Goal: Task Accomplishment & Management: Use online tool/utility

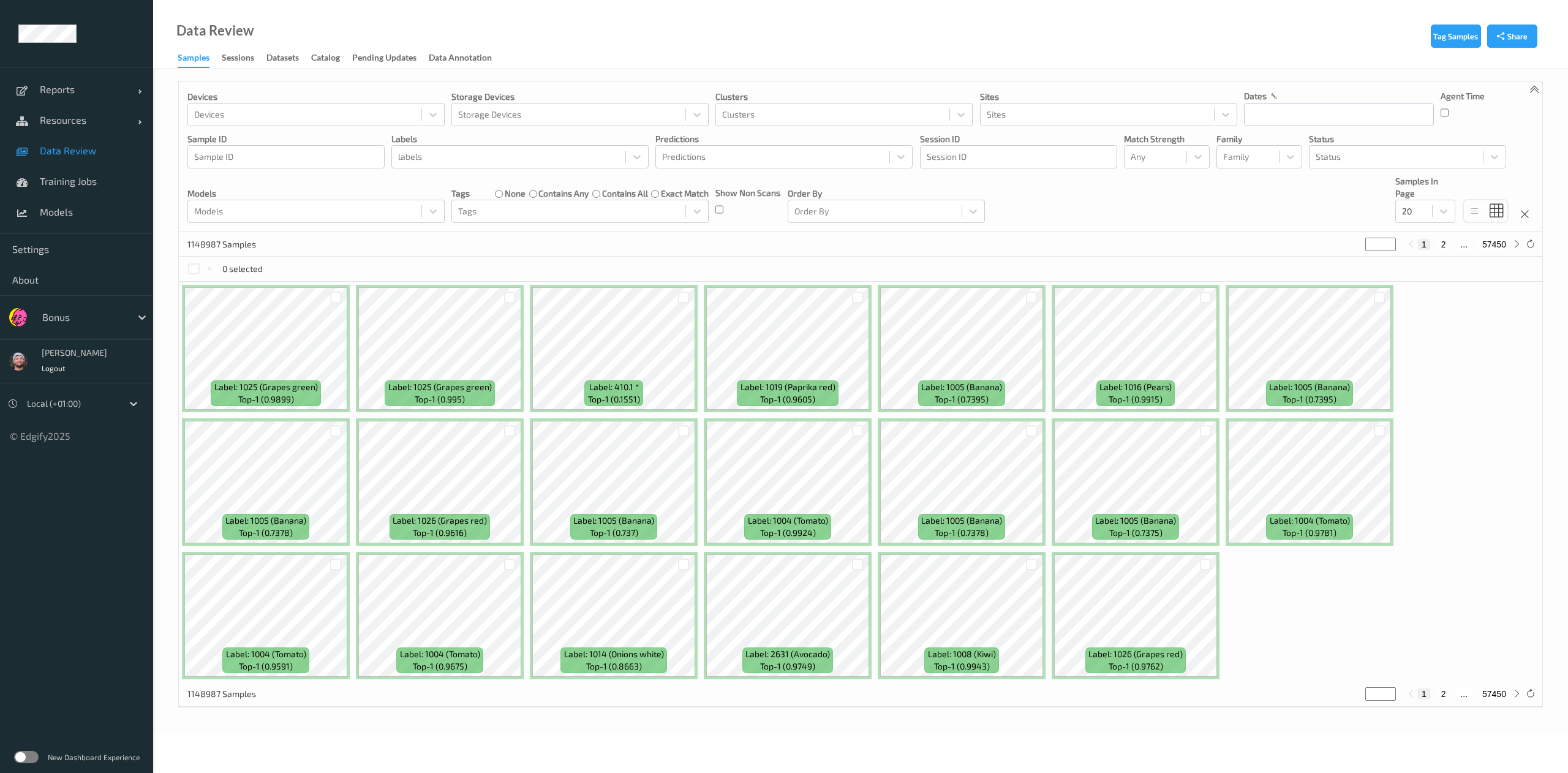
click at [86, 149] on span "Data Review" at bounding box center [90, 150] width 101 height 12
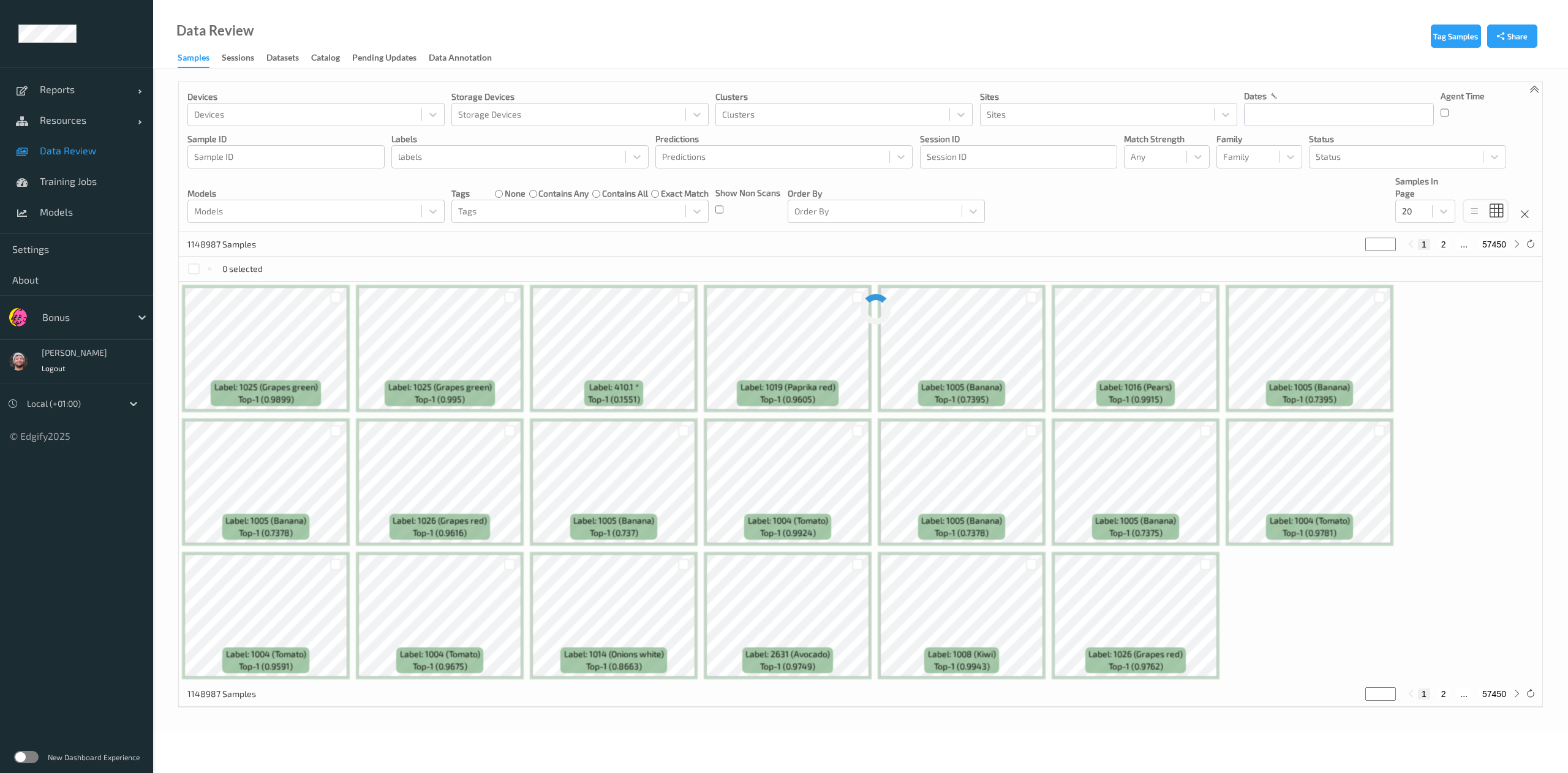
click at [101, 320] on div at bounding box center [83, 317] width 82 height 15
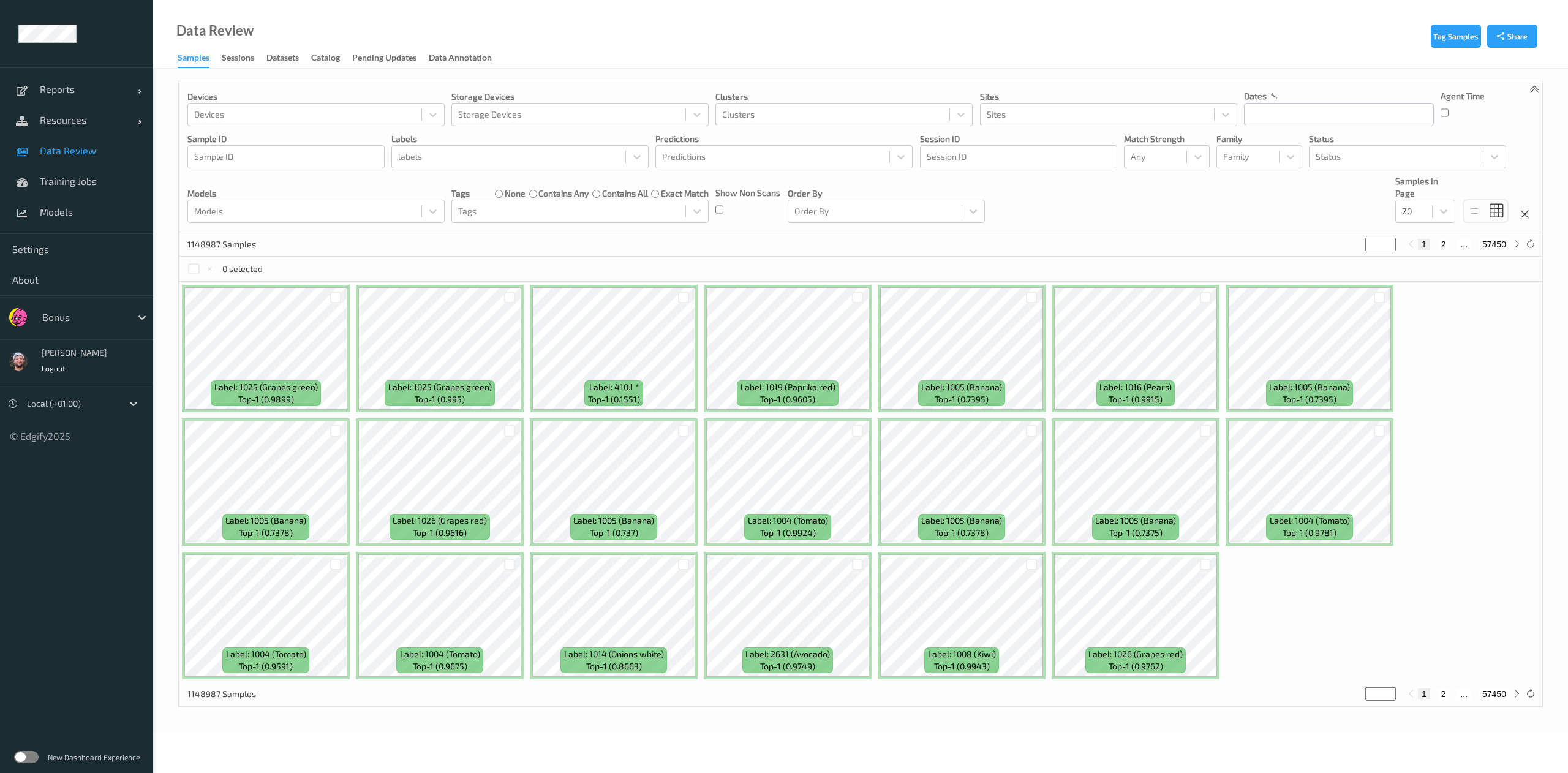
click at [69, 151] on span "Data Review" at bounding box center [90, 150] width 101 height 12
click at [1164, 168] on div "Any" at bounding box center [1167, 157] width 86 height 23
click at [1158, 217] on span "Alert non-match" at bounding box center [1175, 215] width 54 height 25
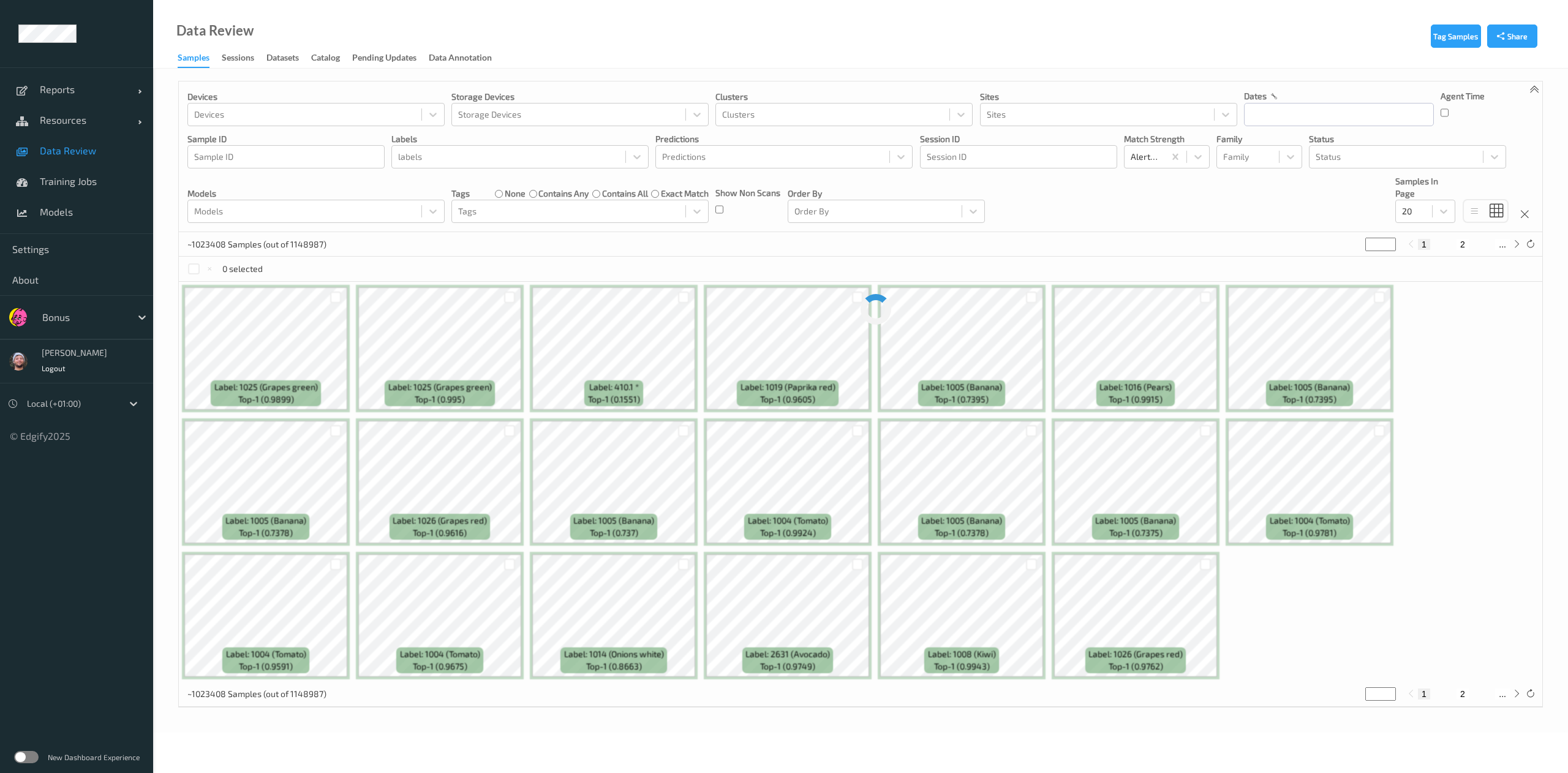
click at [916, 176] on div "Order By Order By" at bounding box center [887, 198] width 197 height 47
click at [74, 189] on link "Training Jobs" at bounding box center [77, 182] width 153 height 31
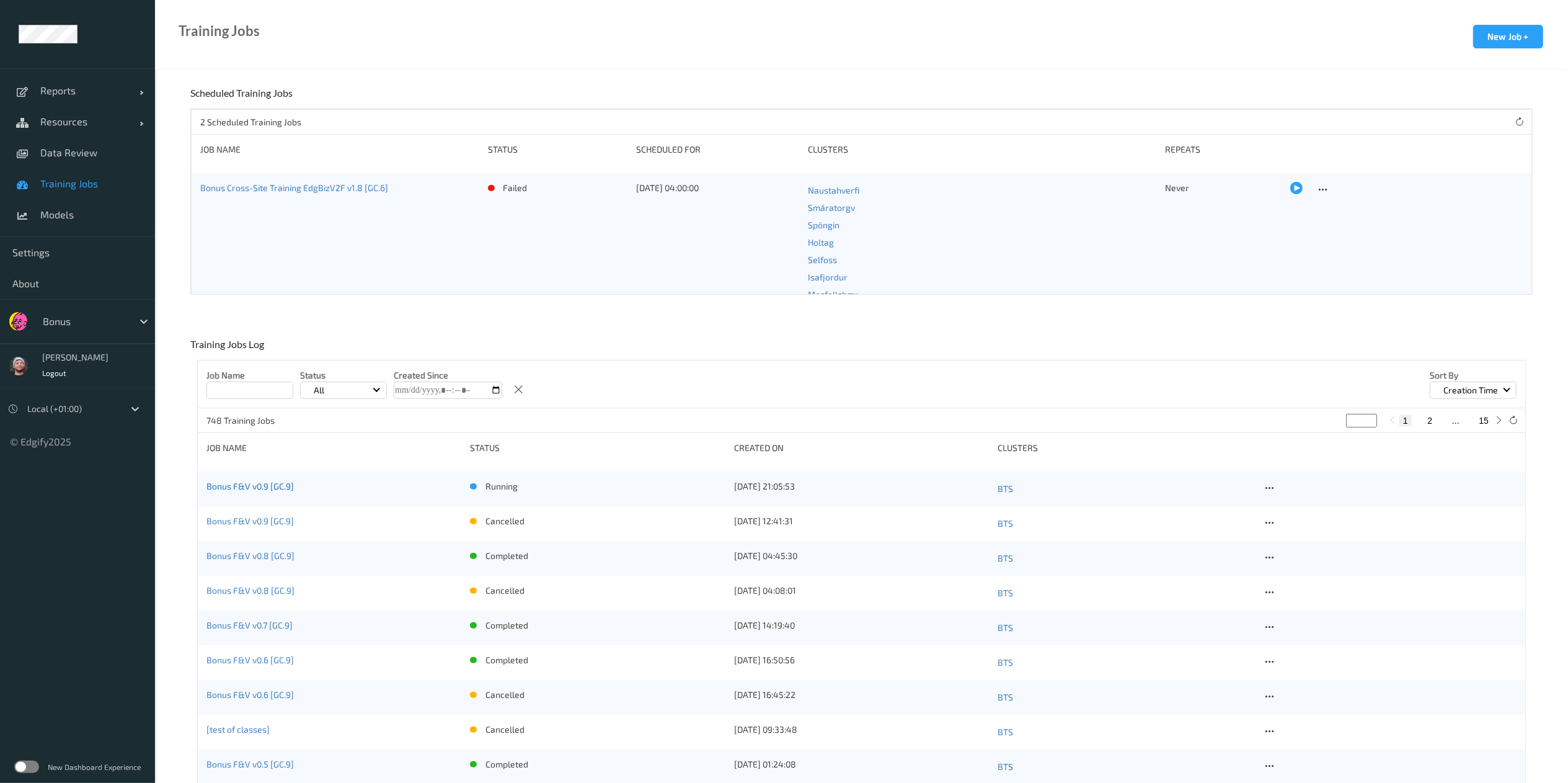
click at [258, 485] on link "Bonus F&V v0.9 [GC.9]" at bounding box center [250, 486] width 87 height 10
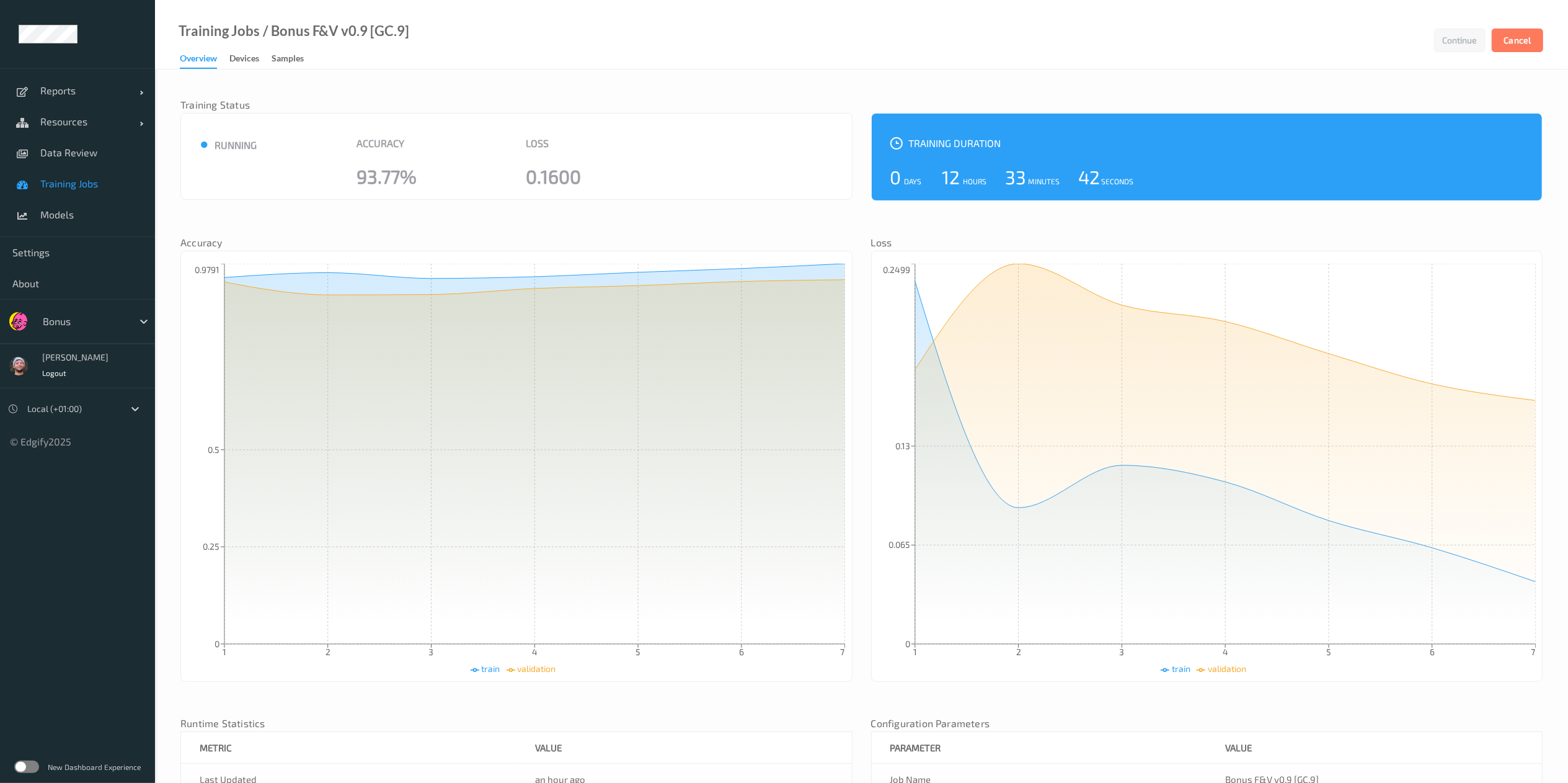
click at [65, 320] on div at bounding box center [84, 321] width 83 height 15
type input "h-e"
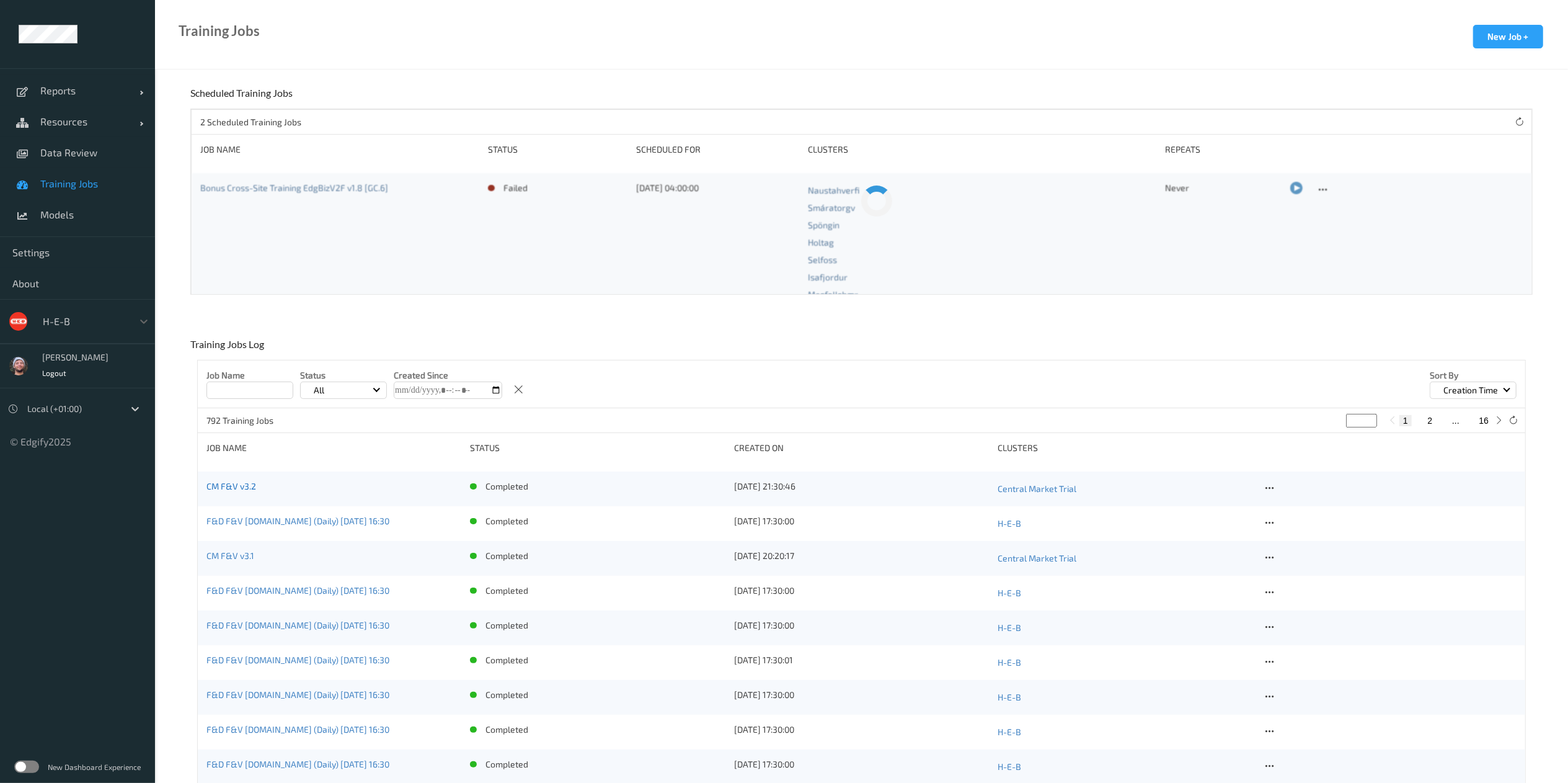
click at [226, 490] on link "CM F&V v3.2" at bounding box center [231, 486] width 49 height 10
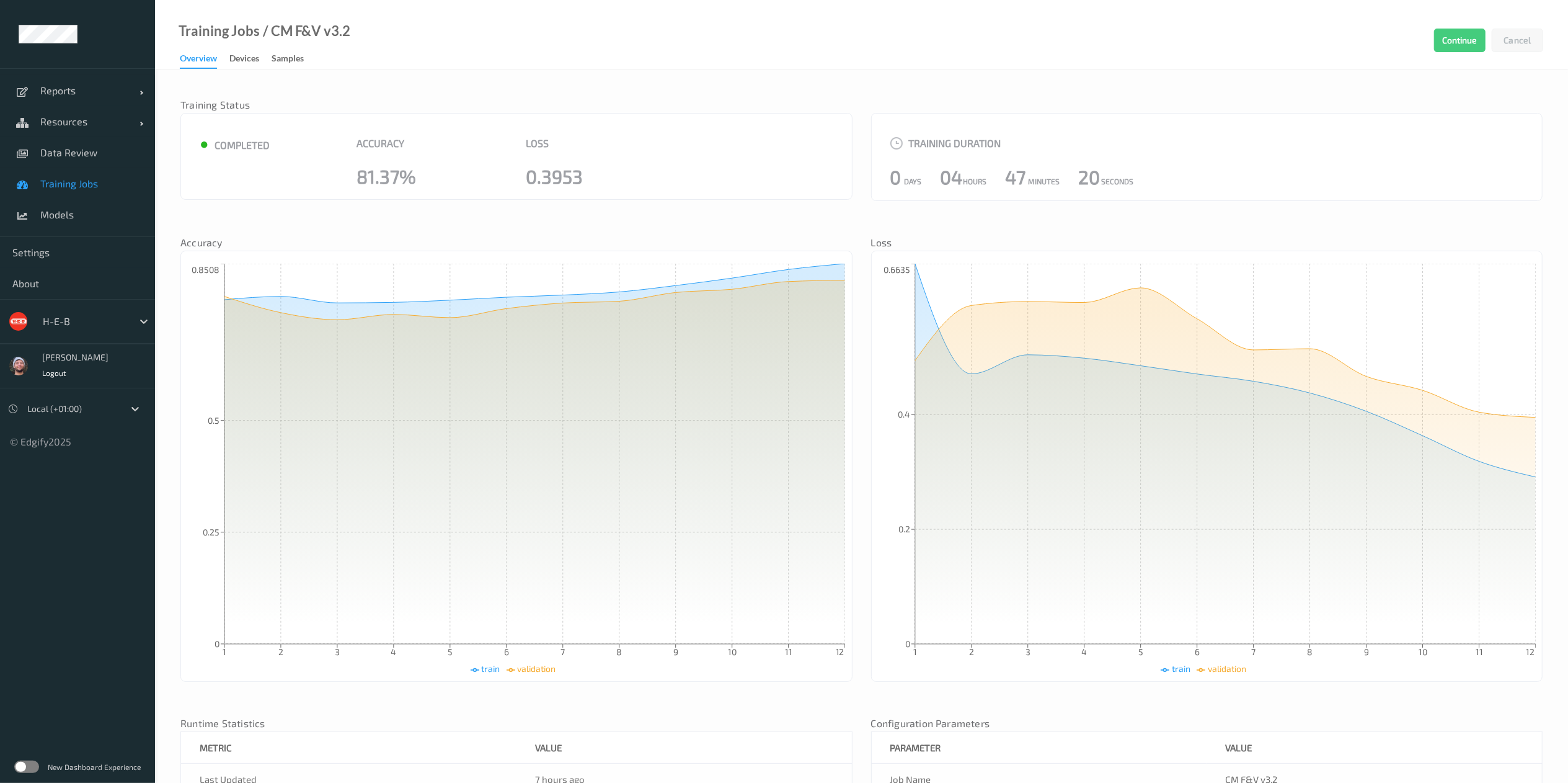
scroll to position [249, 0]
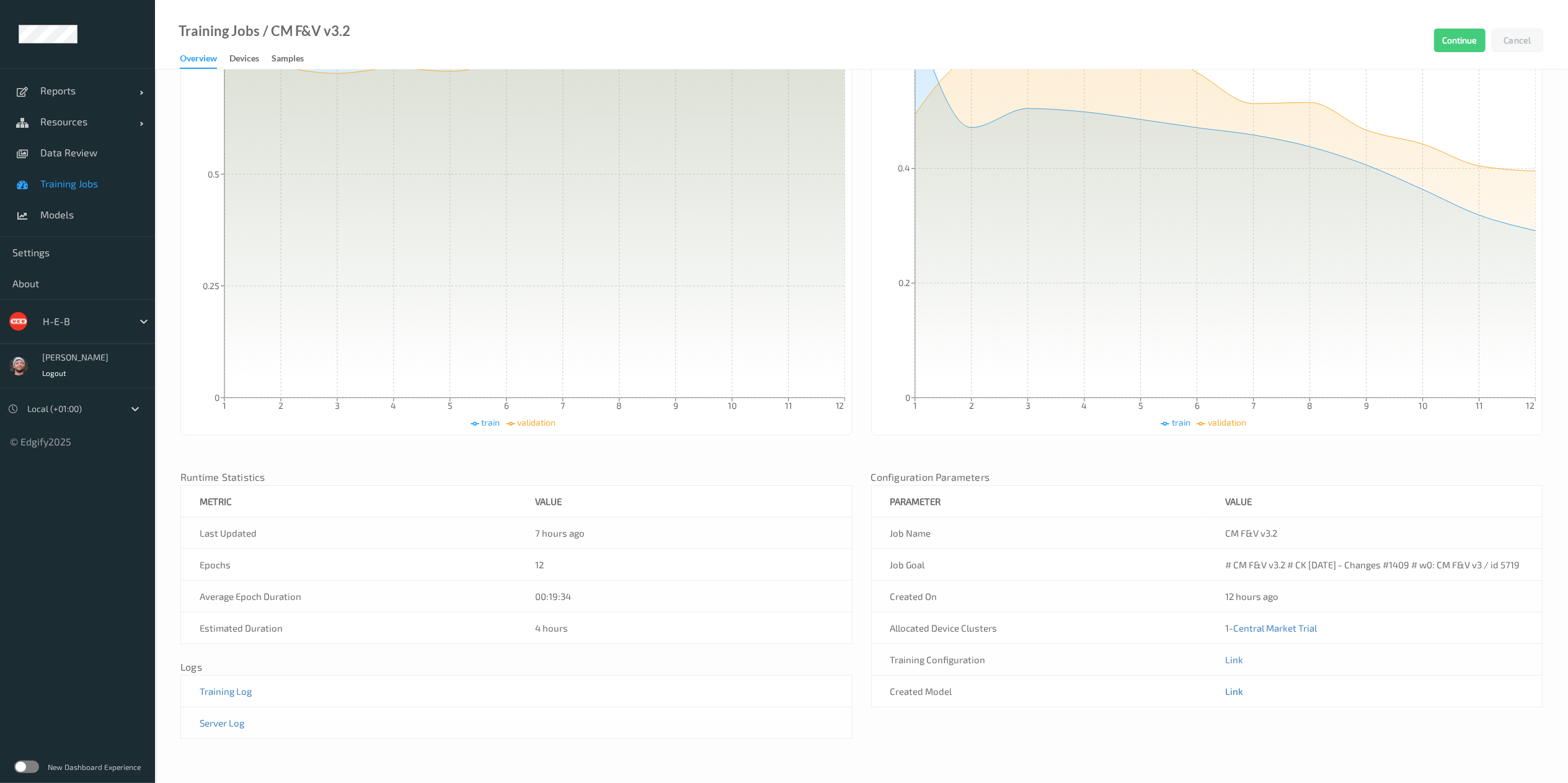
click at [1236, 691] on link "Link" at bounding box center [1234, 691] width 18 height 11
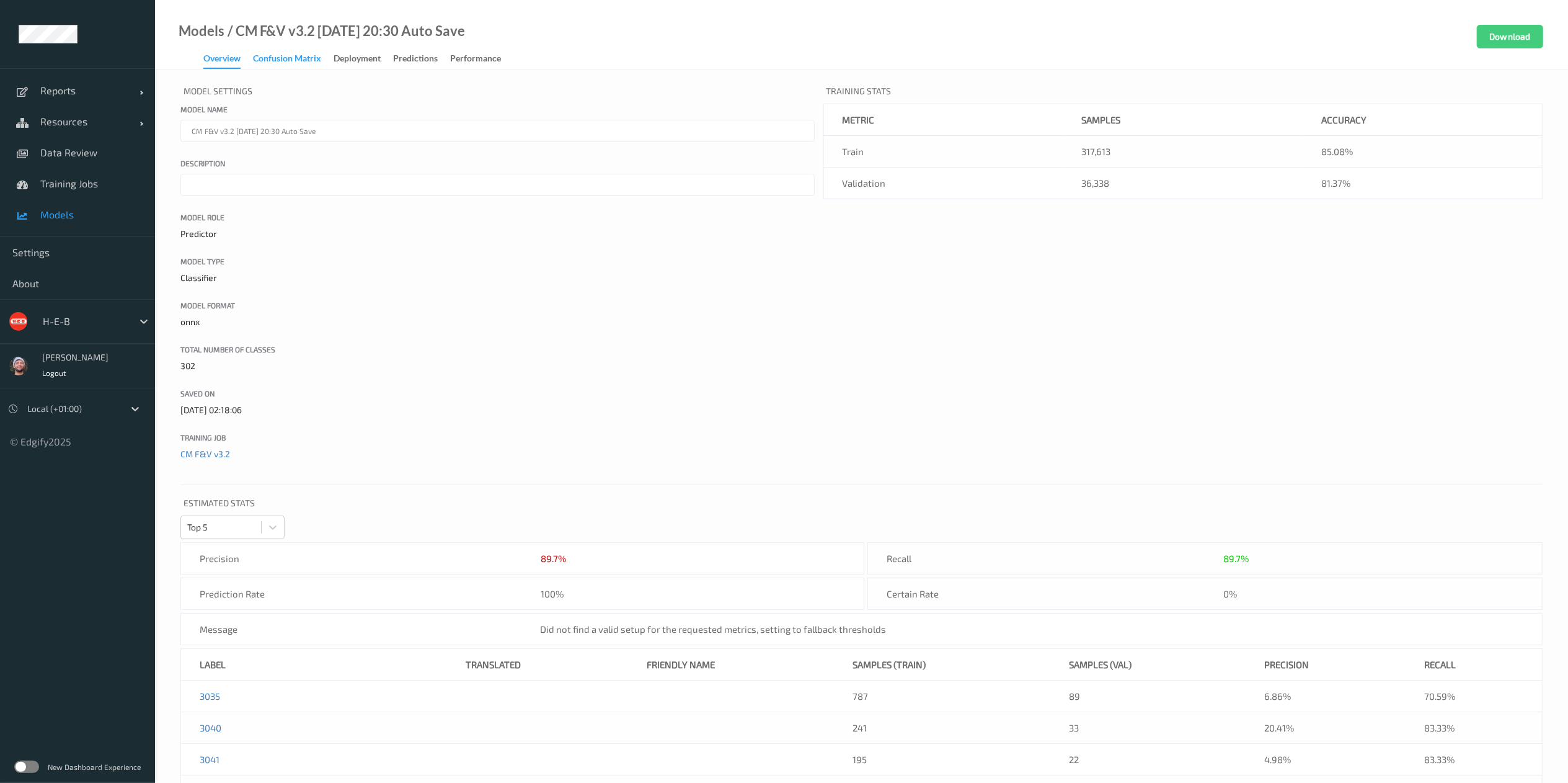
click at [281, 64] on div "Confusion matrix" at bounding box center [287, 60] width 68 height 16
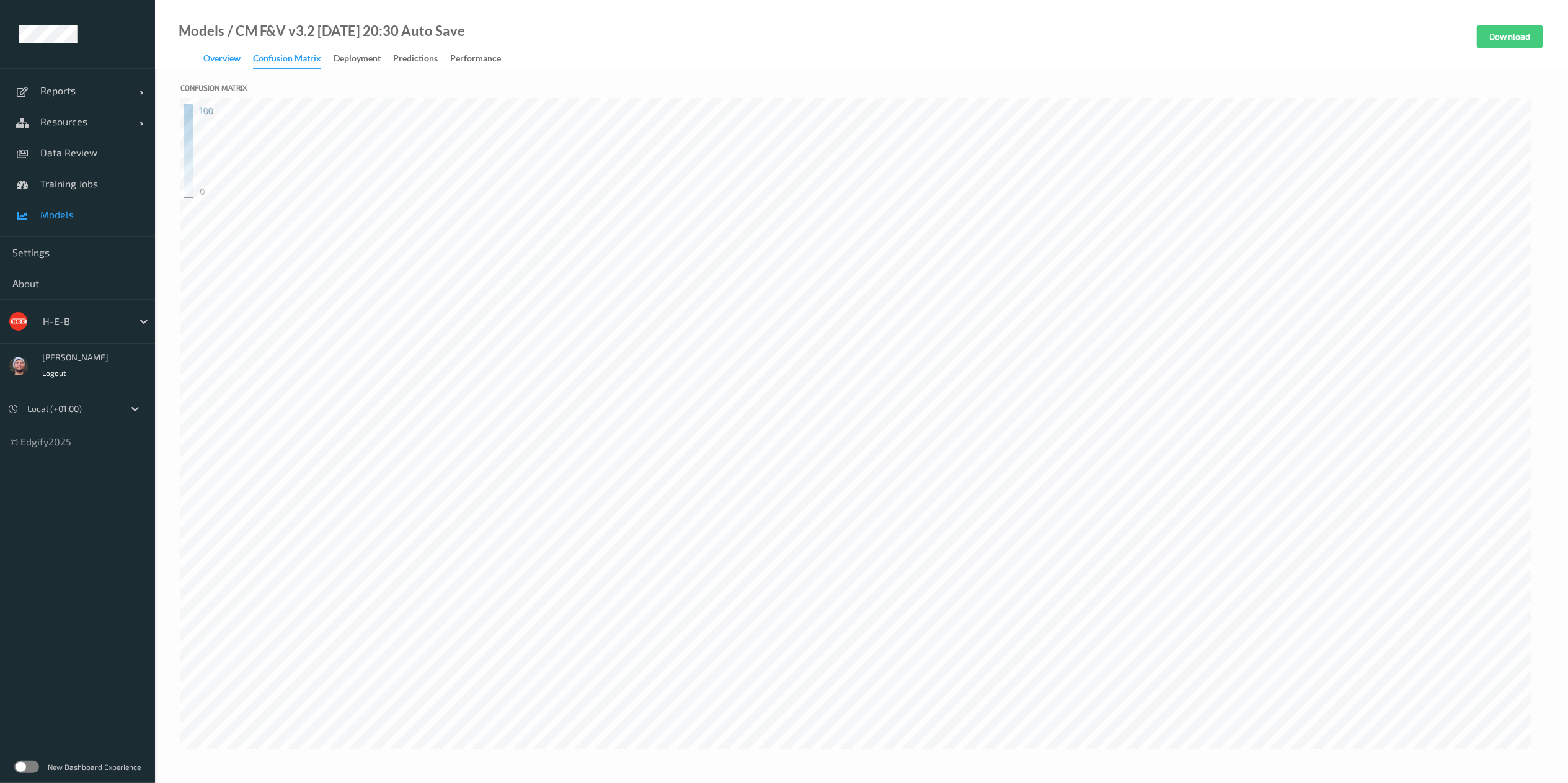
click at [221, 57] on div "Overview" at bounding box center [222, 60] width 37 height 16
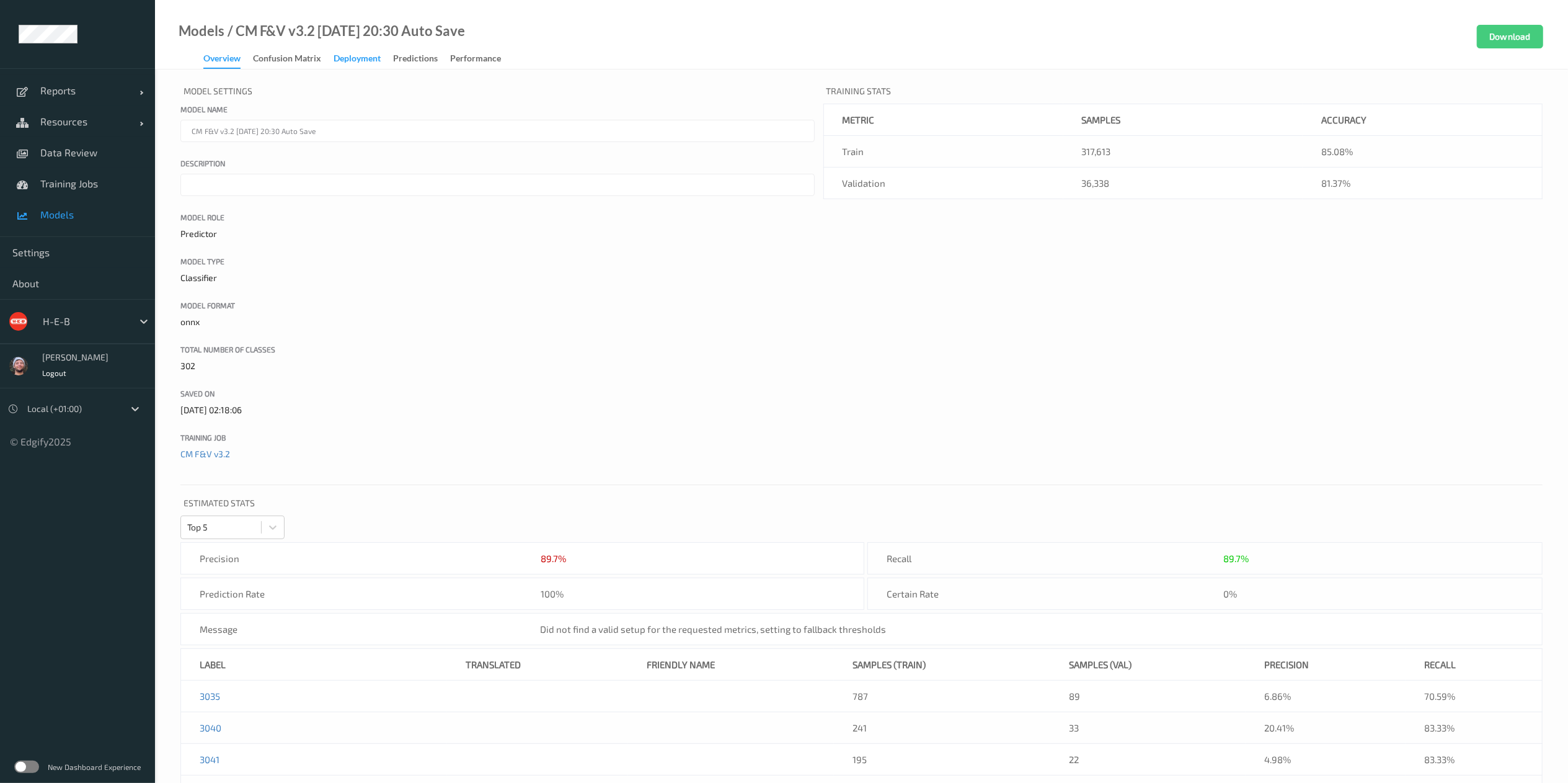
click at [343, 61] on div "Deployment" at bounding box center [357, 60] width 47 height 16
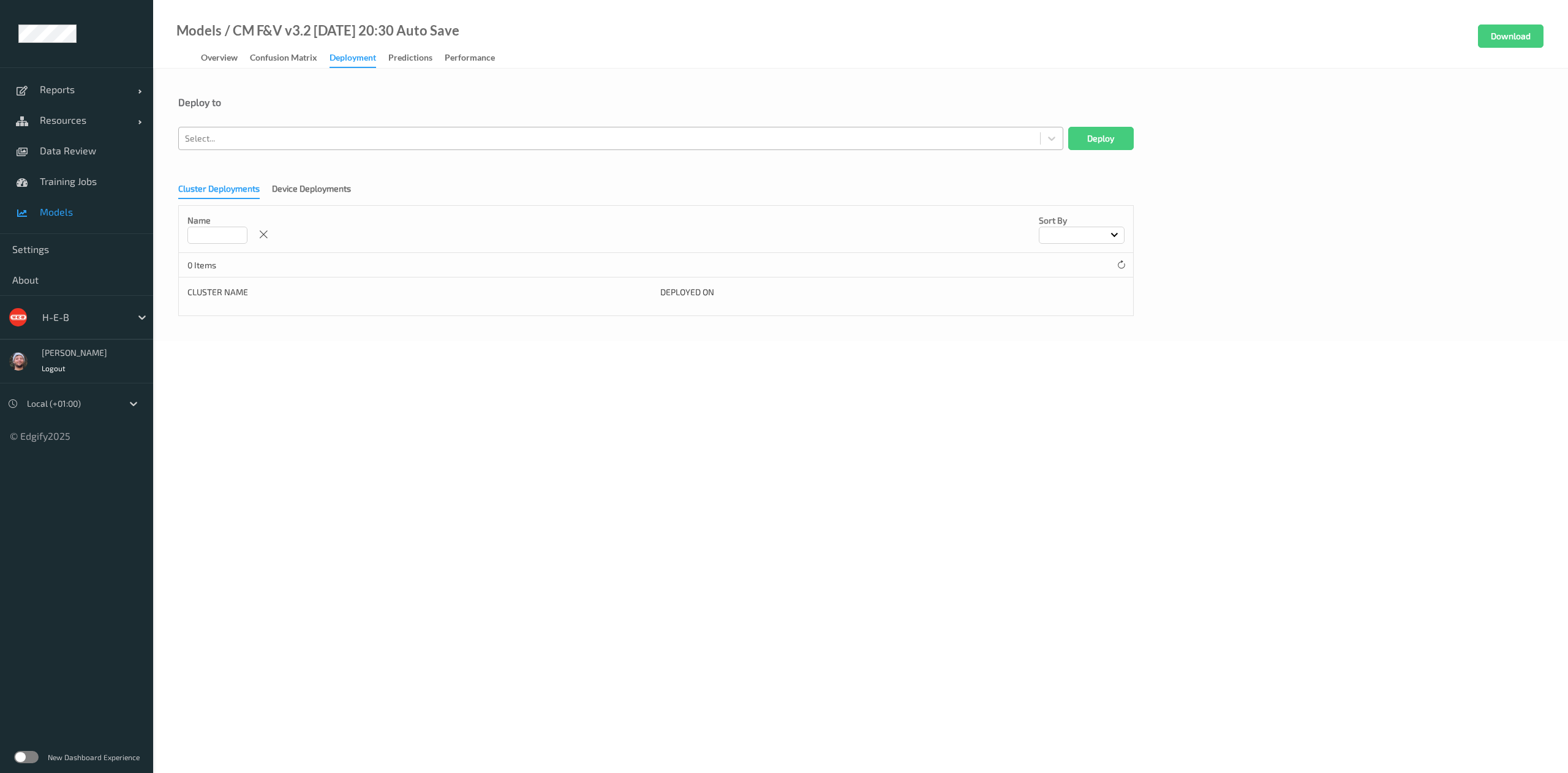
click at [324, 133] on div at bounding box center [610, 139] width 849 height 15
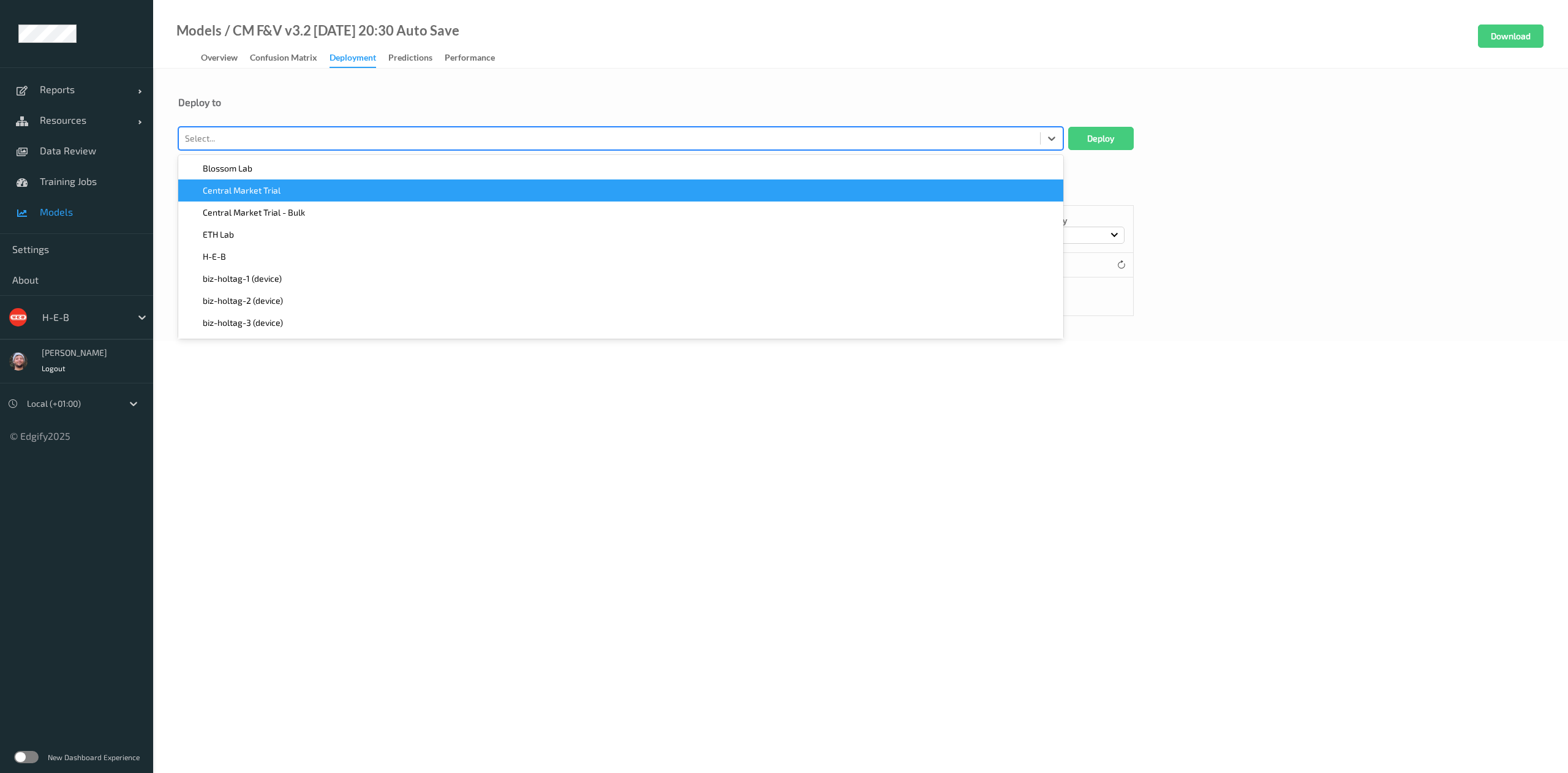
click at [325, 196] on div "Central Market Trial" at bounding box center [620, 190] width 870 height 12
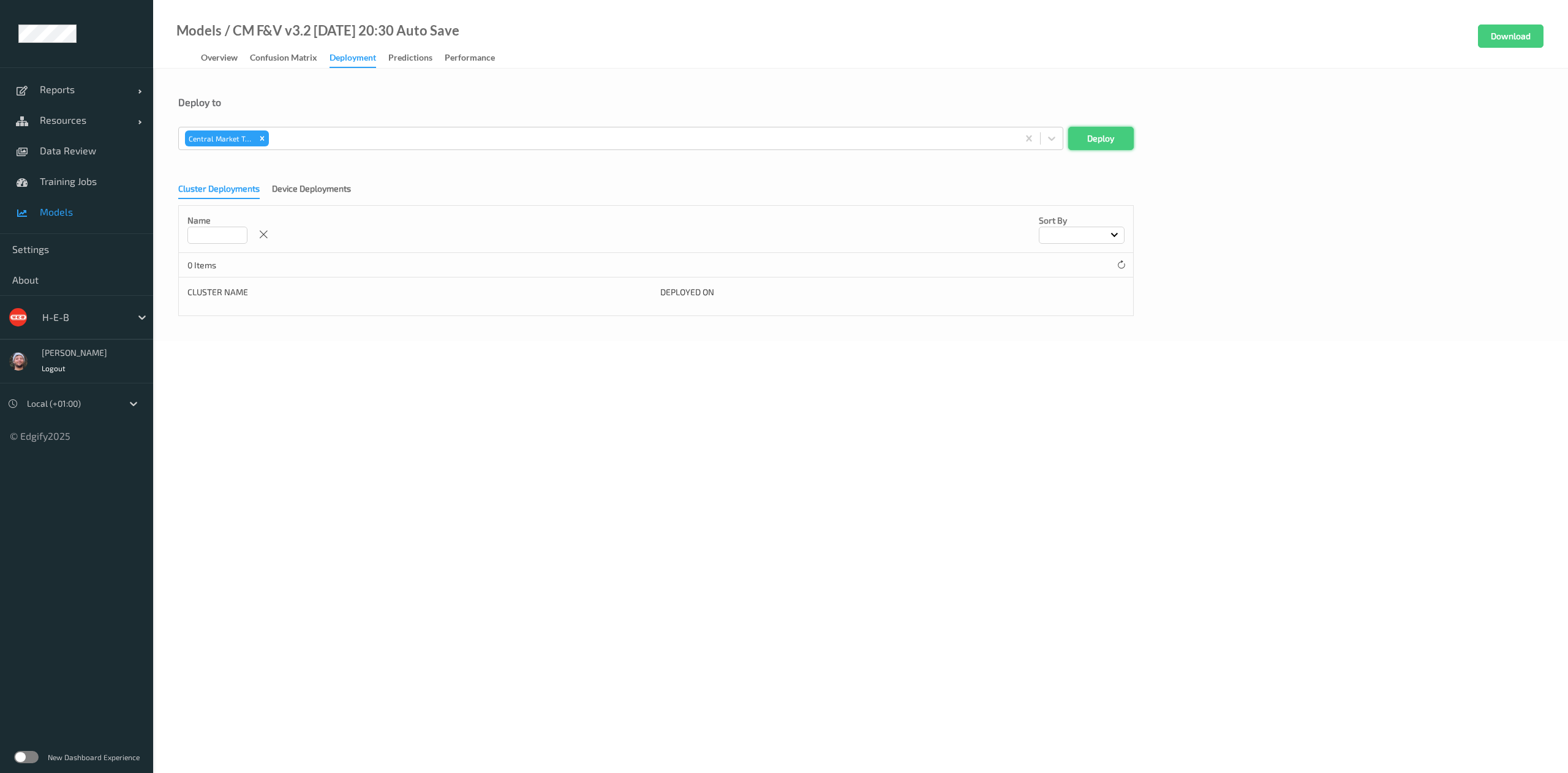
click at [1102, 136] on button "Deploy" at bounding box center [1101, 139] width 66 height 23
click at [78, 109] on link "Resources" at bounding box center [77, 120] width 153 height 31
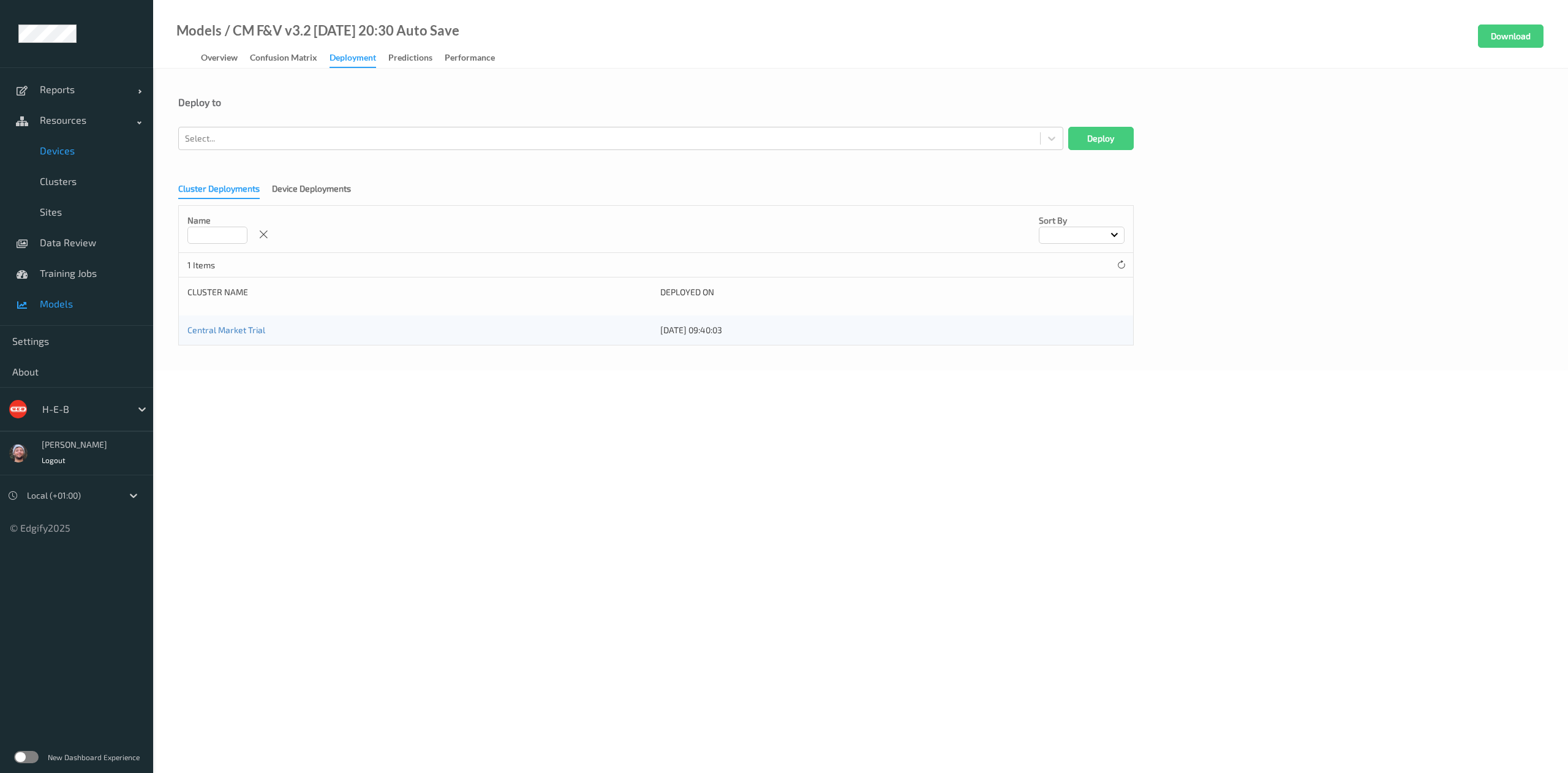
click at [89, 149] on span "Devices" at bounding box center [90, 150] width 101 height 12
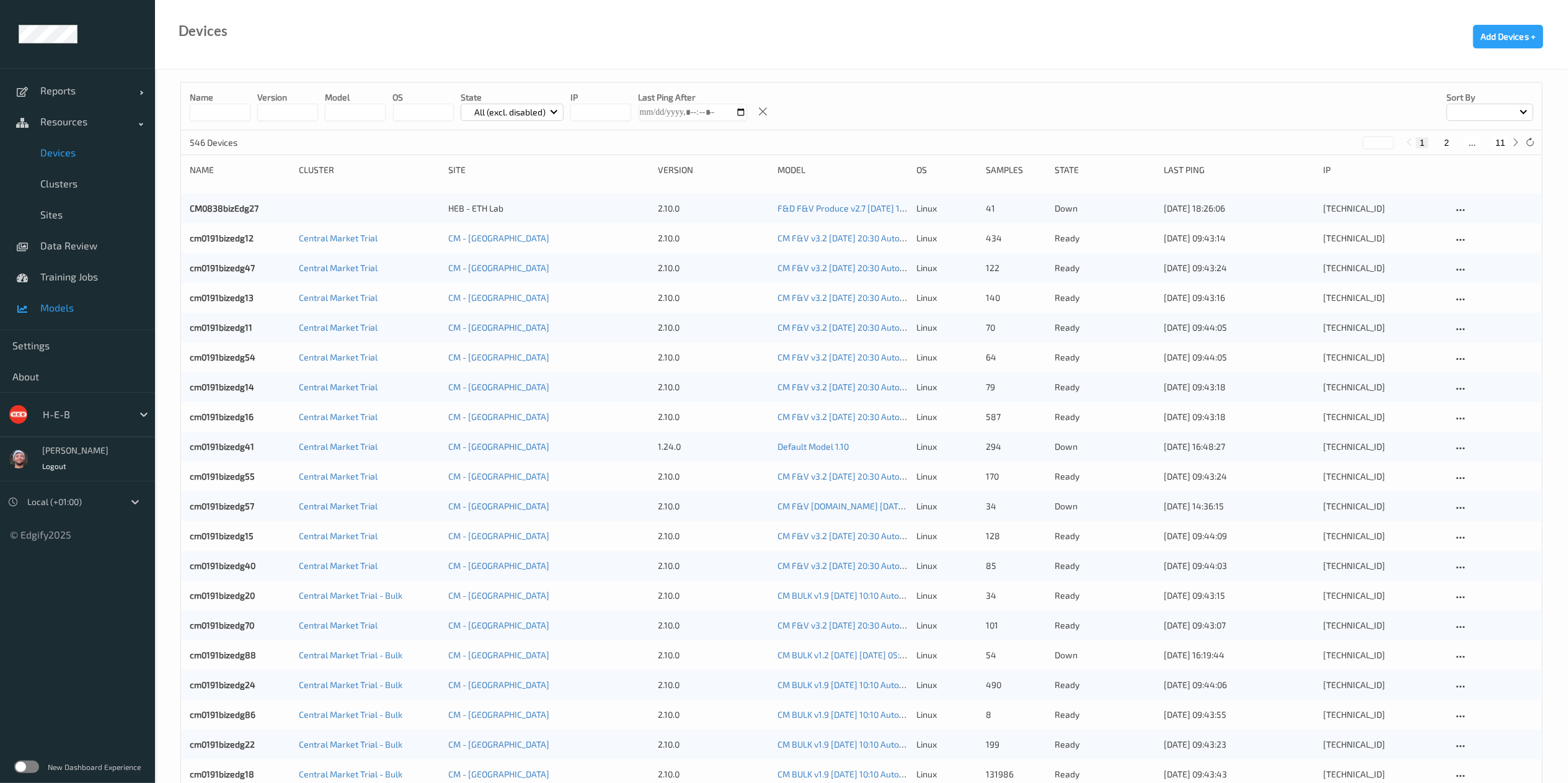
click at [68, 317] on link "Models" at bounding box center [78, 307] width 155 height 31
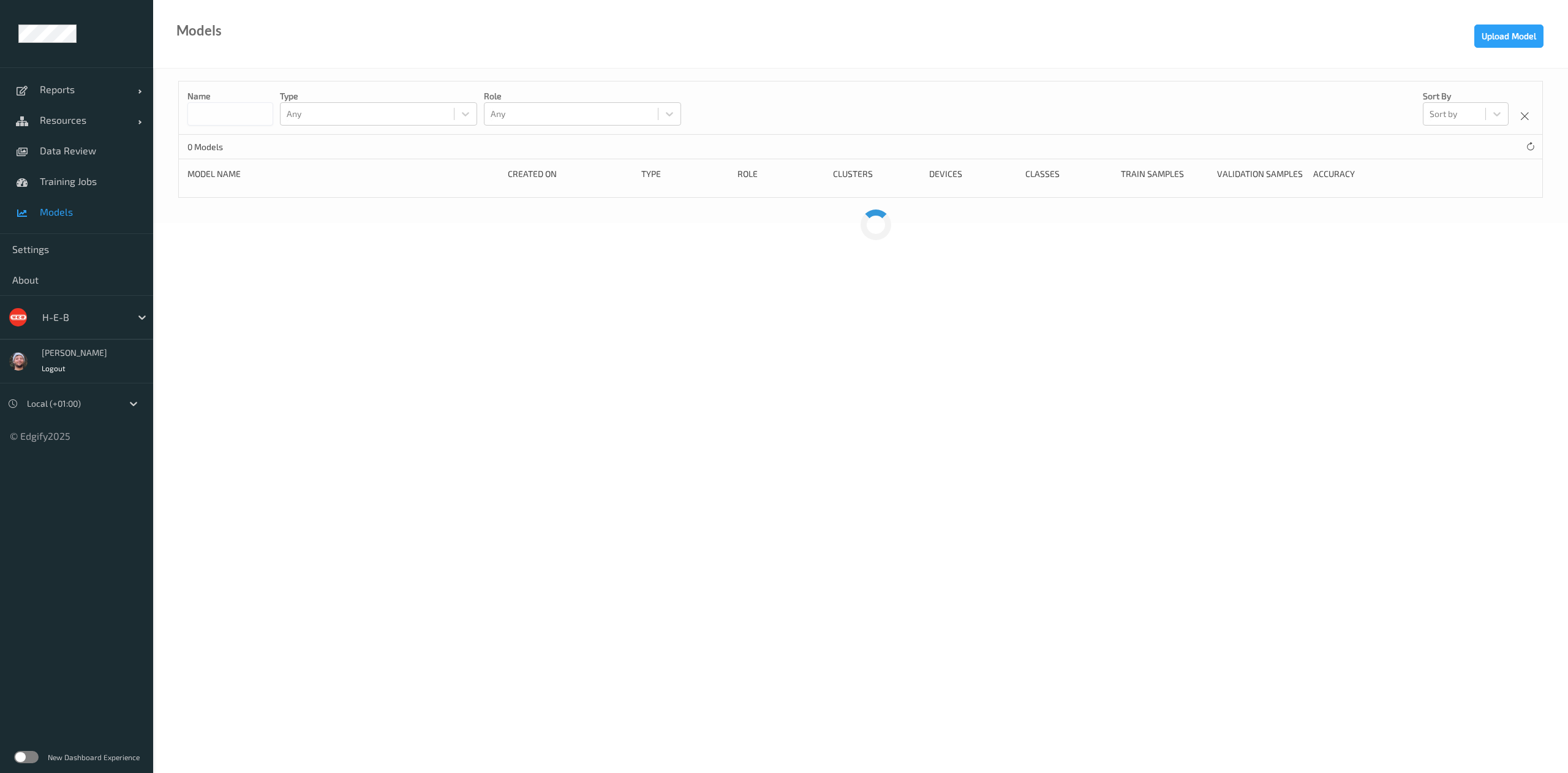
click at [333, 726] on body "Reports Default Report Customized Report Resources Devices Clusters Sites Data …" at bounding box center [784, 386] width 1568 height 773
